Goal: Transaction & Acquisition: Purchase product/service

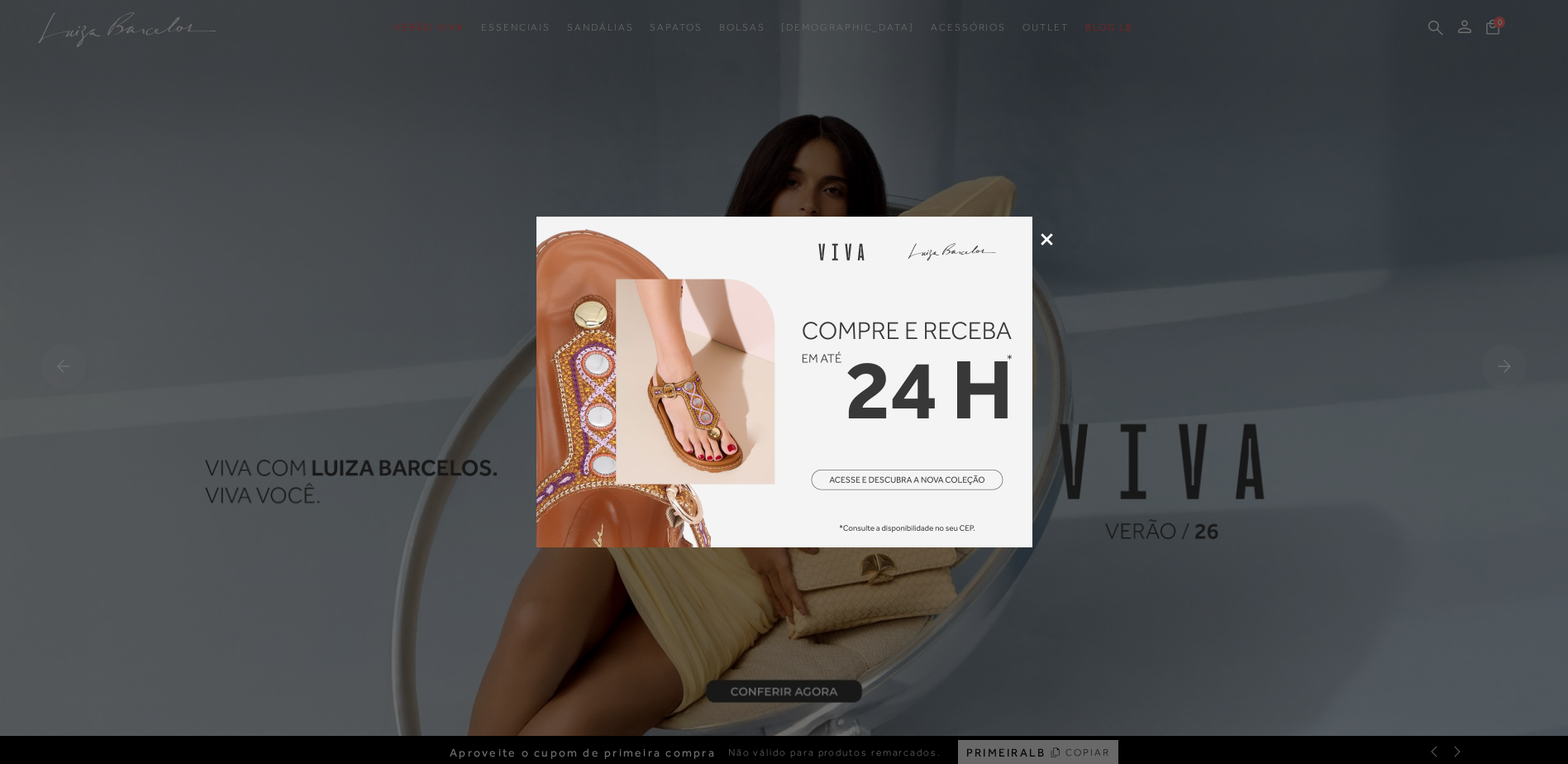
click at [1048, 242] on icon at bounding box center [1047, 239] width 13 height 13
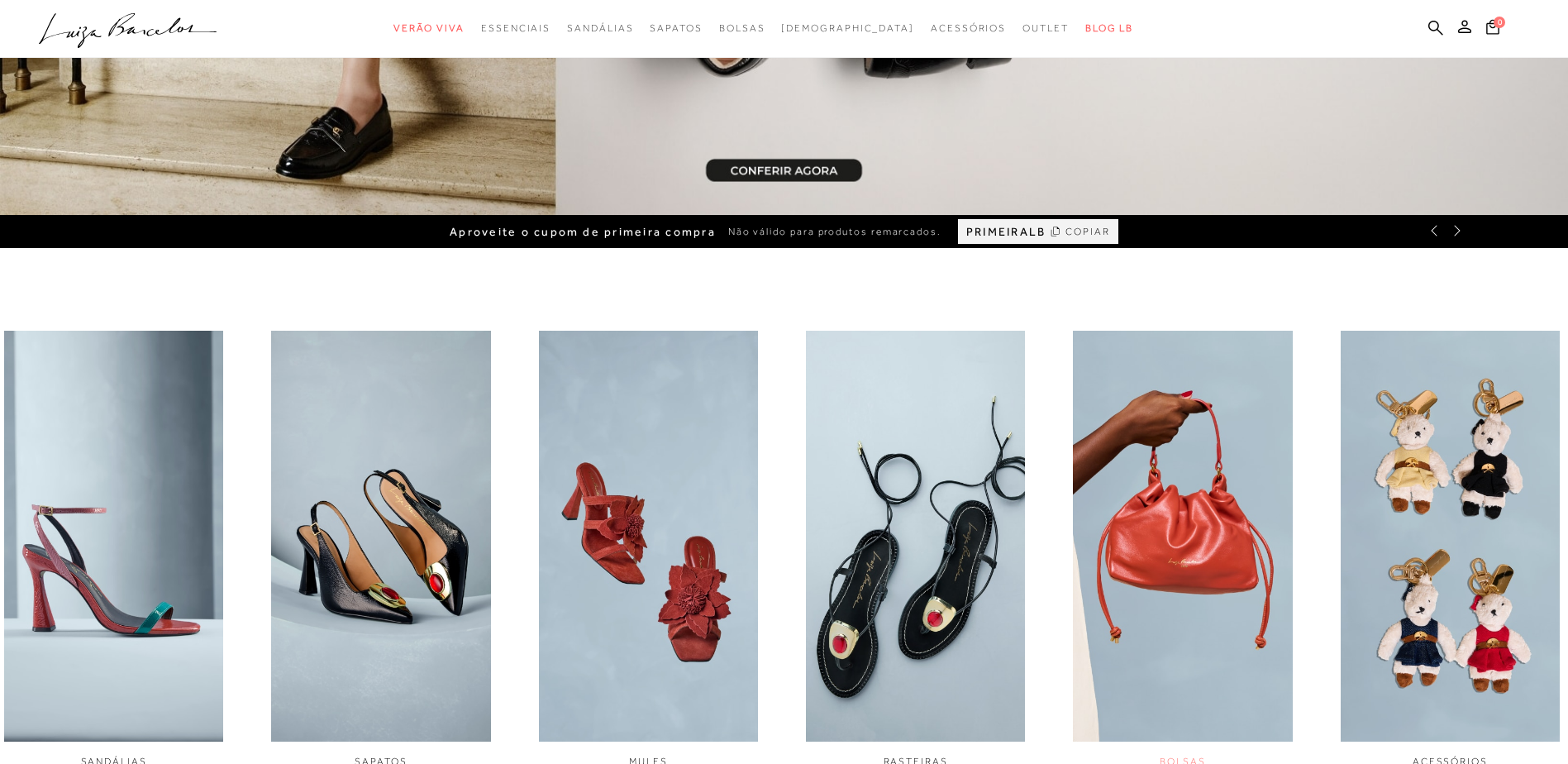
scroll to position [496, 0]
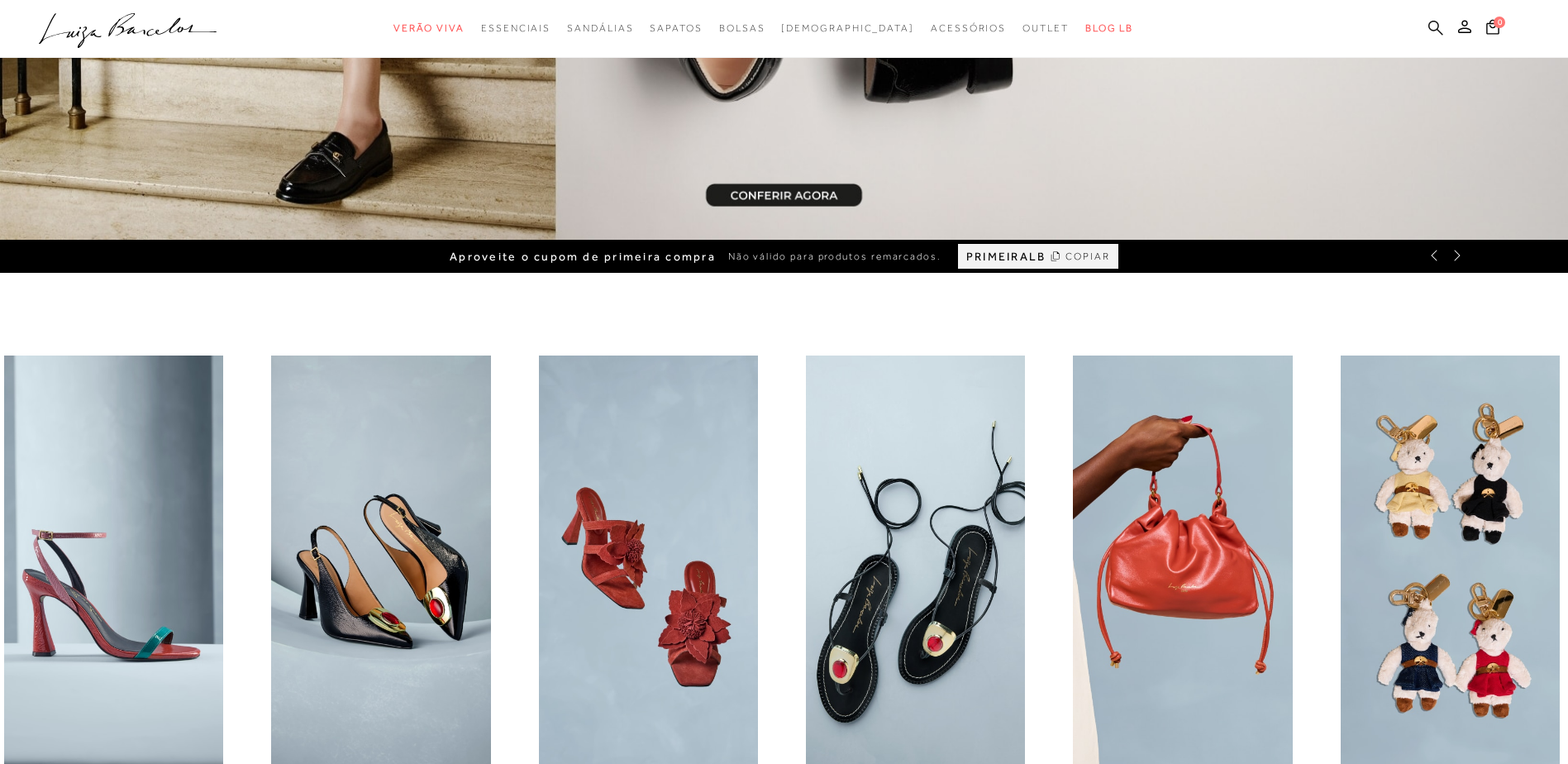
click at [1430, 27] on icon at bounding box center [1437, 27] width 15 height 15
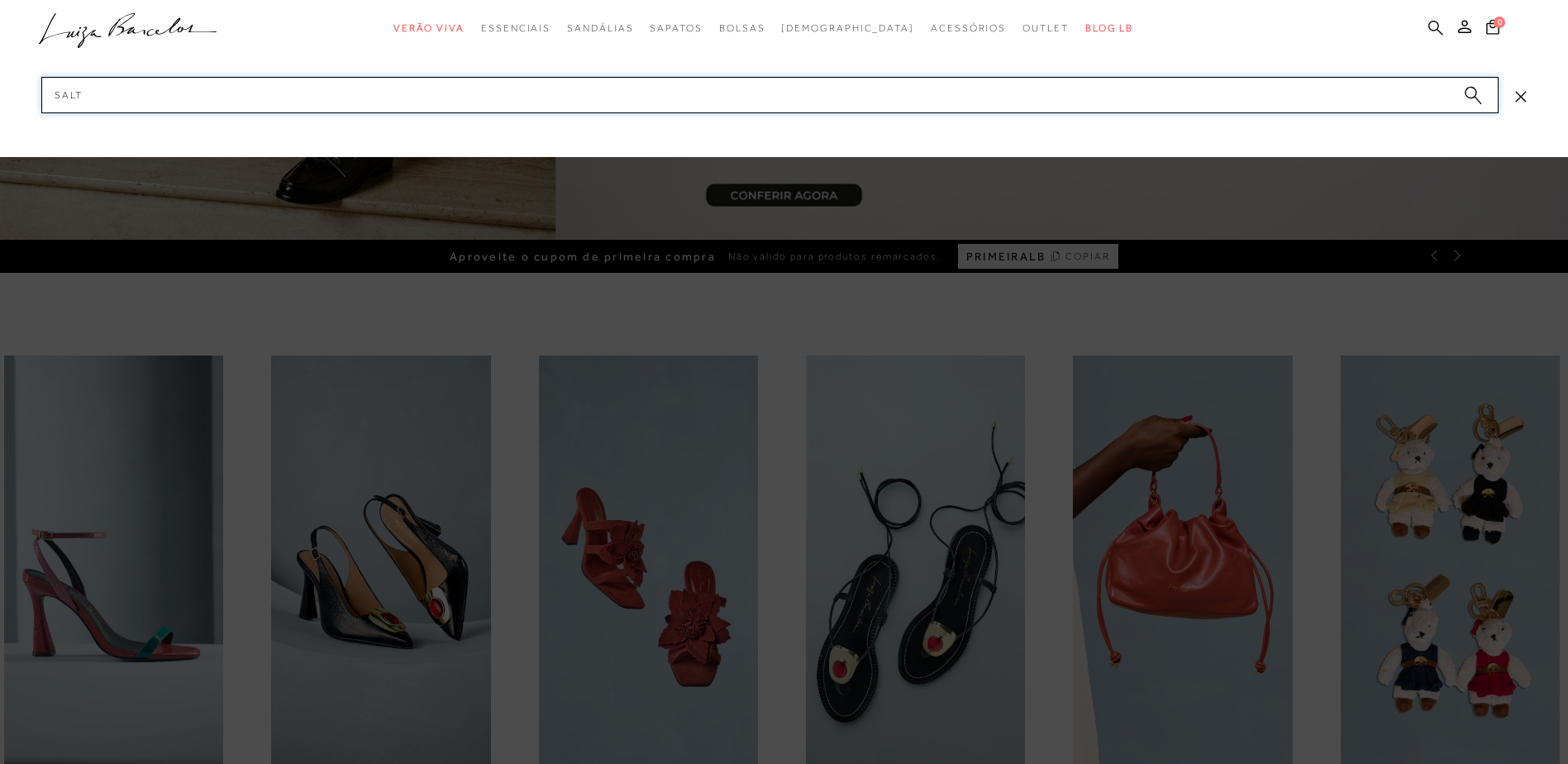
type input "salto"
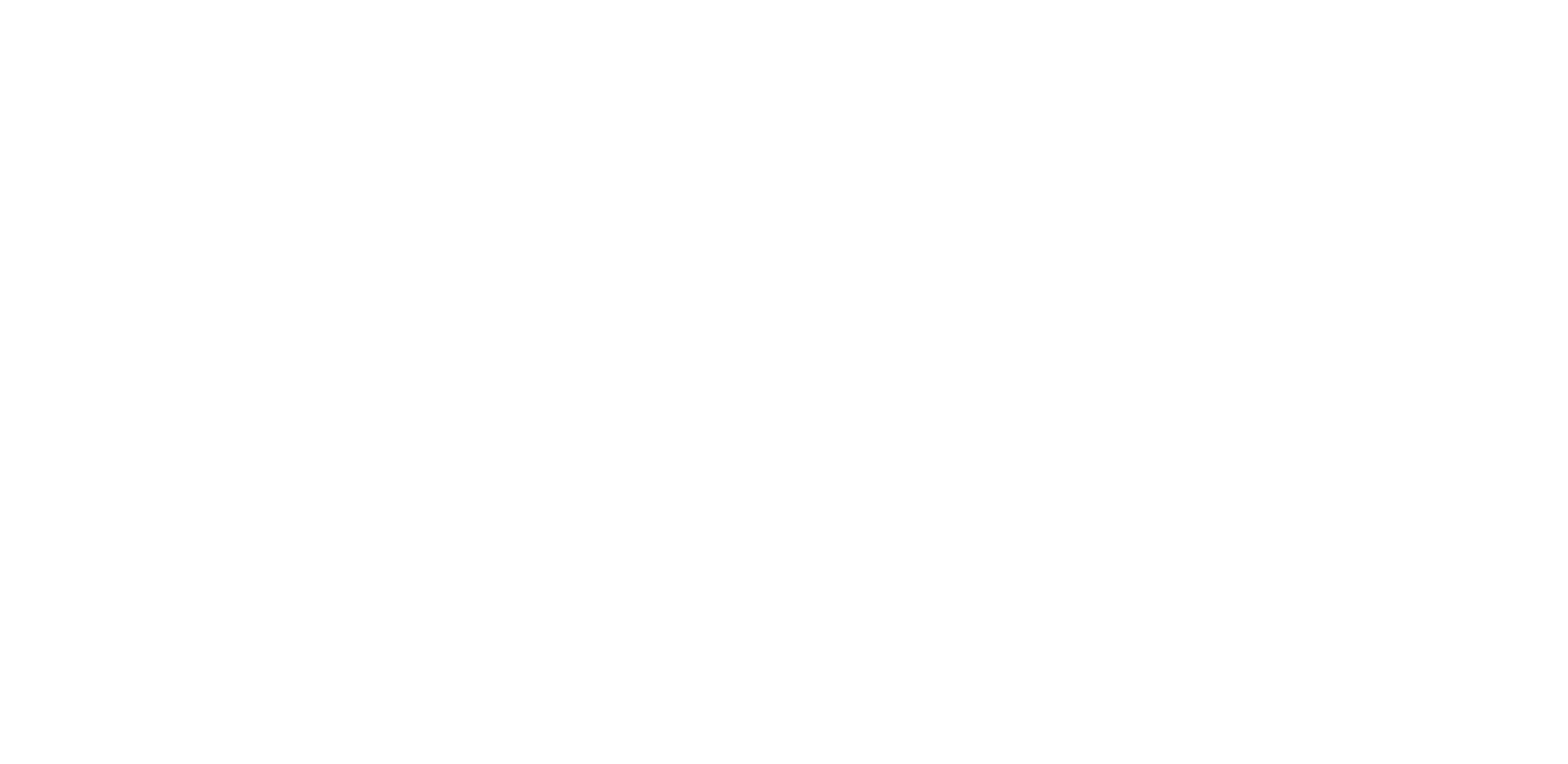
scroll to position [1, 0]
click at [1437, 32] on icon at bounding box center [1437, 27] width 15 height 16
click at [1433, 27] on icon at bounding box center [1437, 27] width 15 height 16
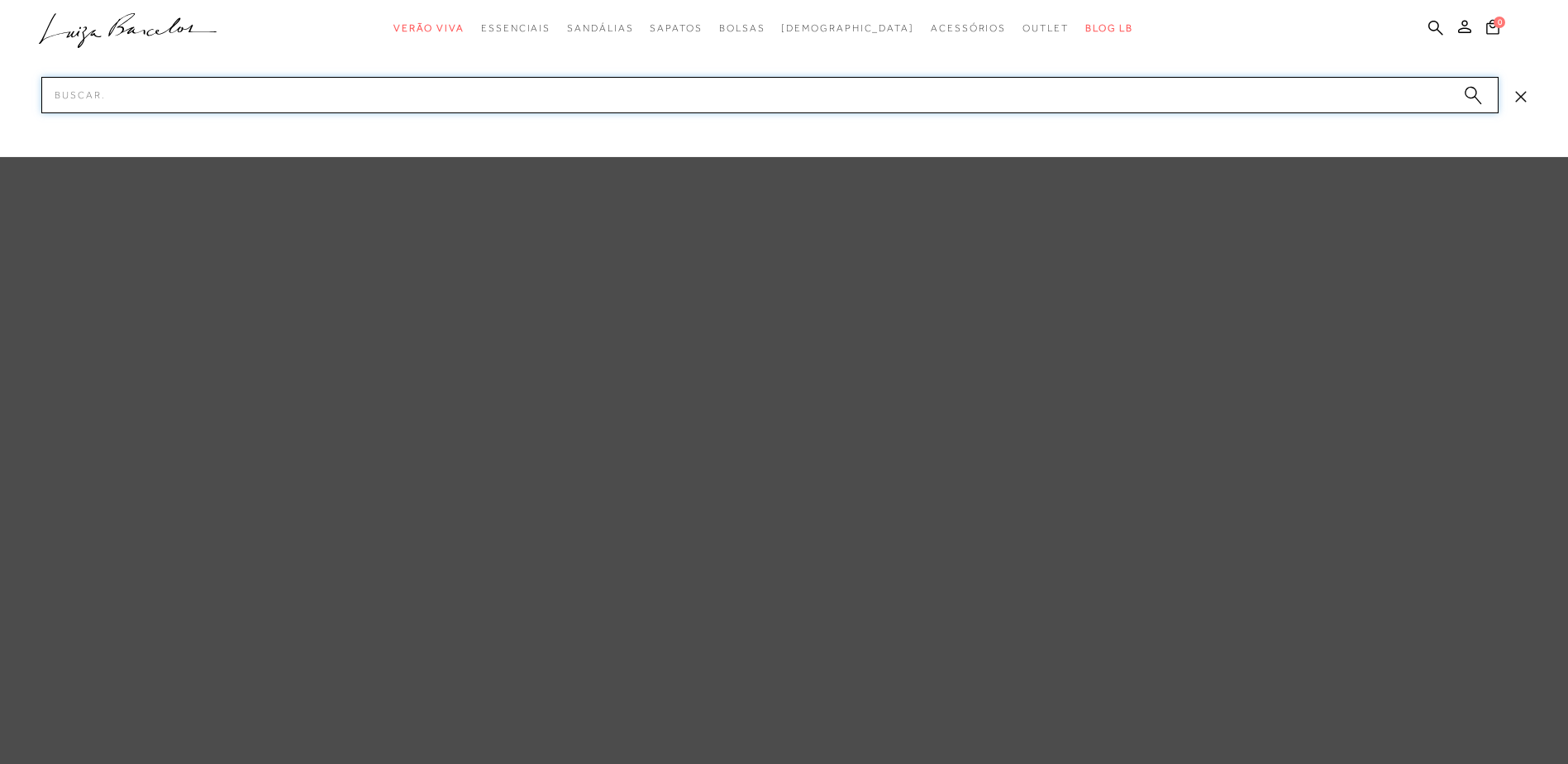
scroll to position [0, 0]
click at [952, 106] on input "Pesquisar" at bounding box center [770, 95] width 1458 height 36
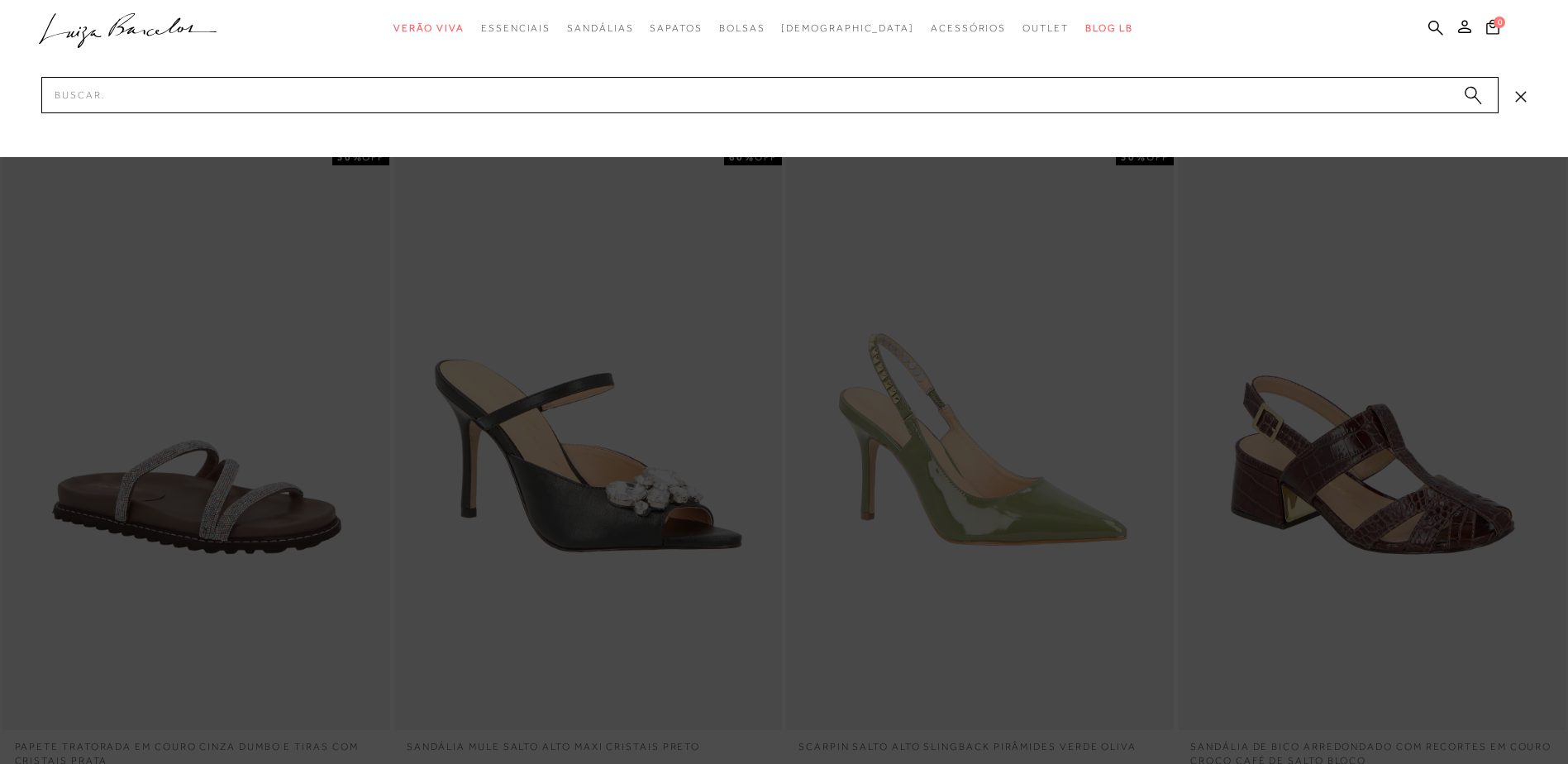
click at [1497, 104] on button "Mostrar 4 produtos por linha" at bounding box center [1508, 114] width 23 height 21
click at [952, 106] on input "Pesquisar" at bounding box center [770, 95] width 1458 height 36
type input "anabela"
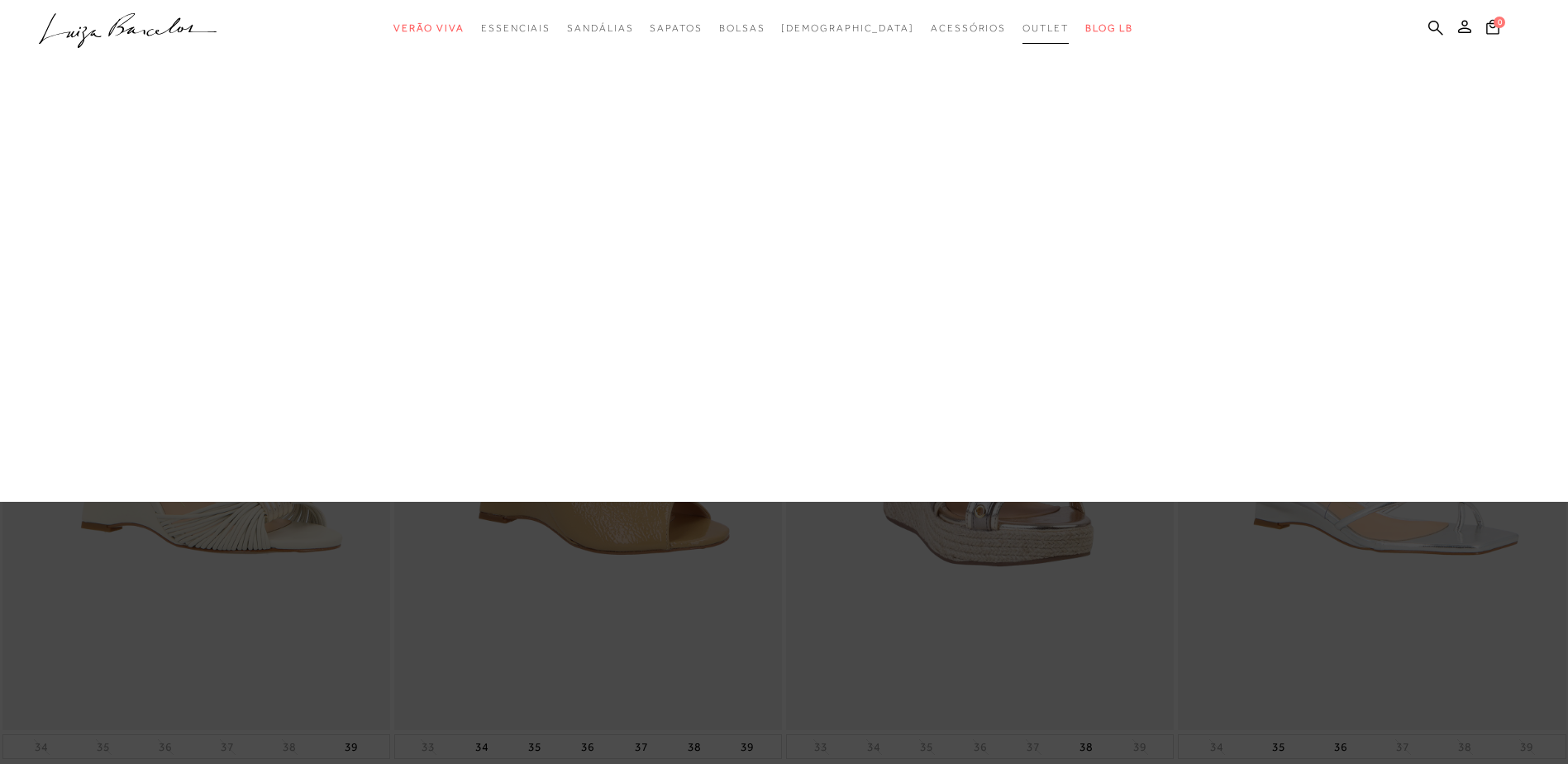
drag, startPoint x: 1010, startPoint y: 24, endPoint x: 810, endPoint y: 119, distance: 221.4
click at [1023, 24] on span "Outlet" at bounding box center [1046, 28] width 47 height 12
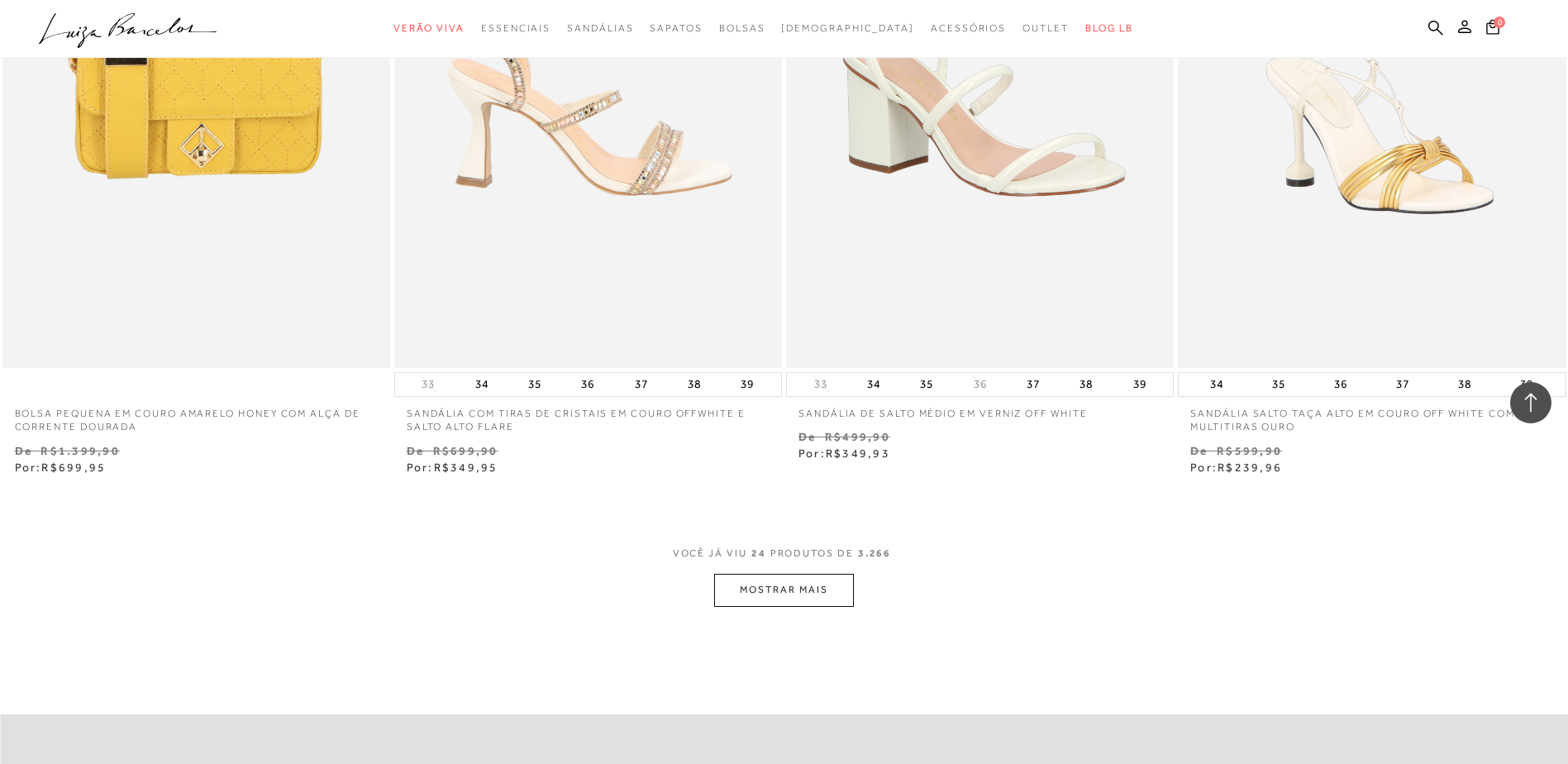
scroll to position [3859, 0]
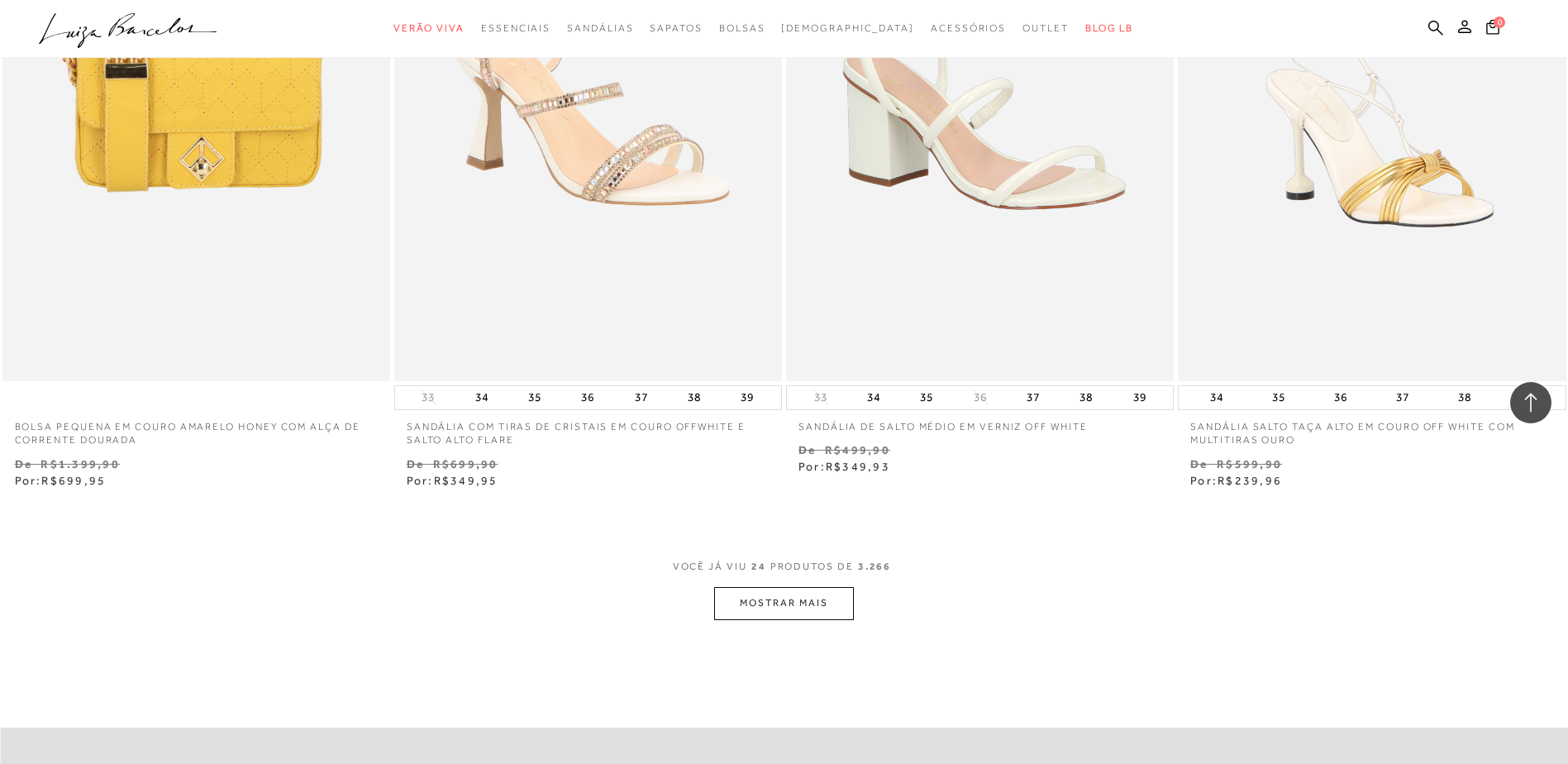
click at [758, 594] on button "MOSTRAR MAIS" at bounding box center [784, 604] width 139 height 32
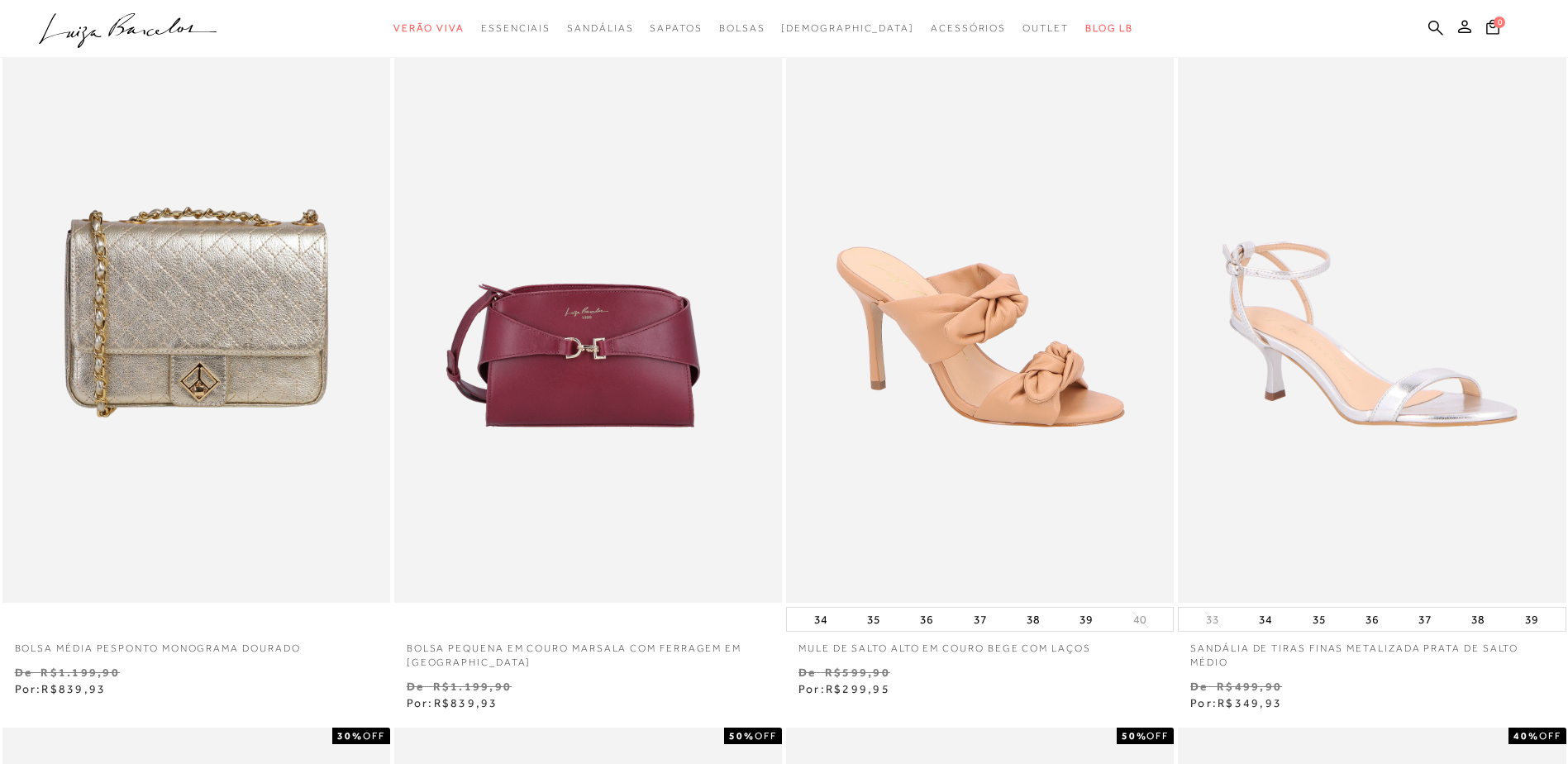
scroll to position [0, 0]
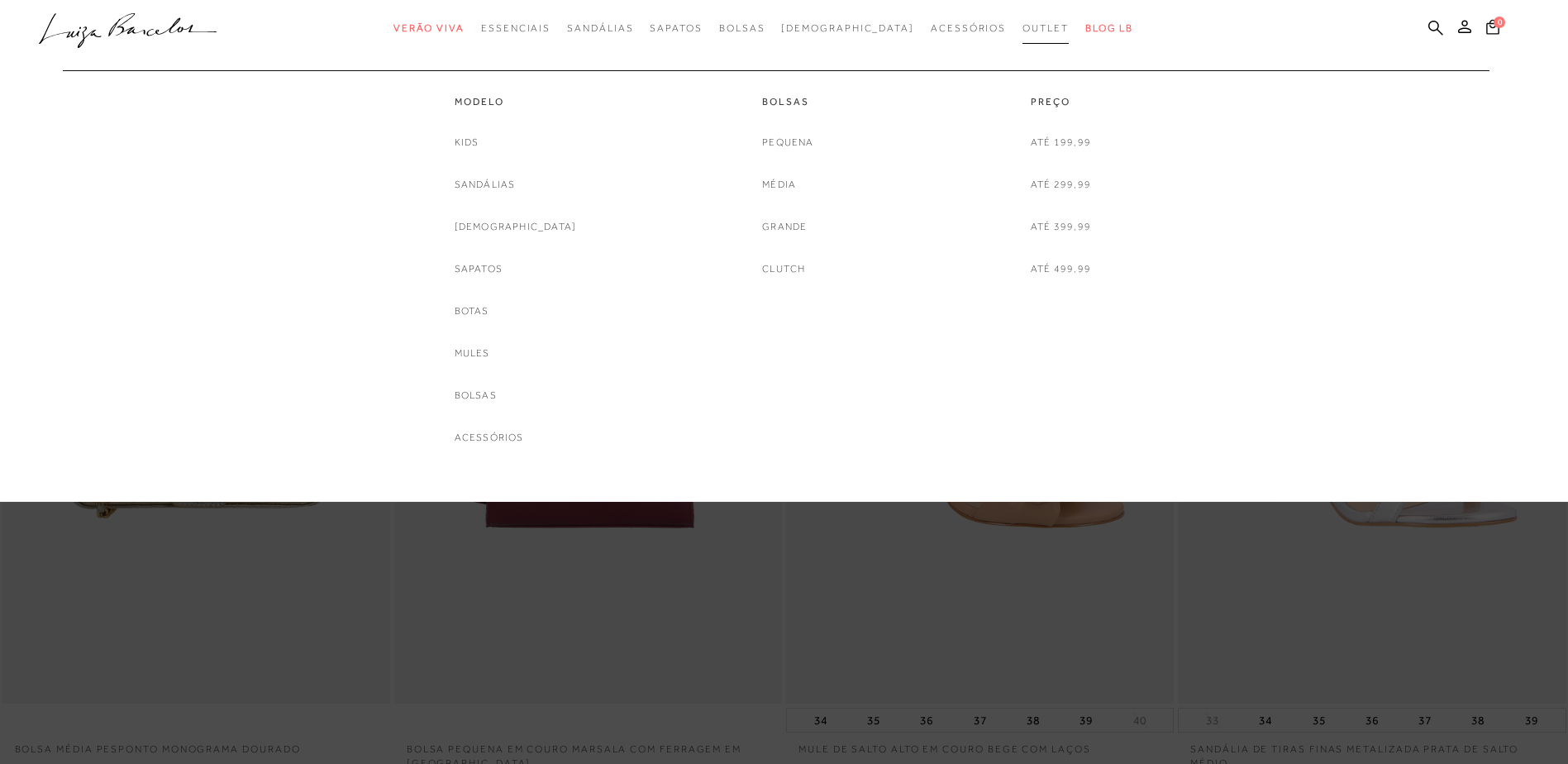
click at [1023, 31] on span "Outlet" at bounding box center [1046, 28] width 47 height 12
